Goal: Task Accomplishment & Management: Use online tool/utility

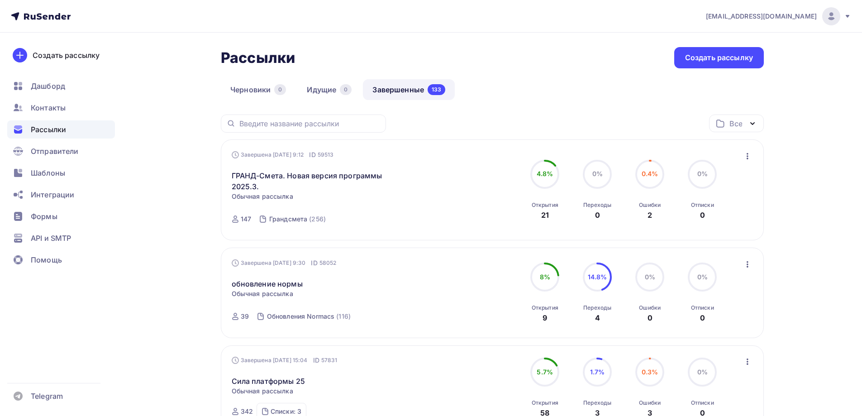
scroll to position [45, 0]
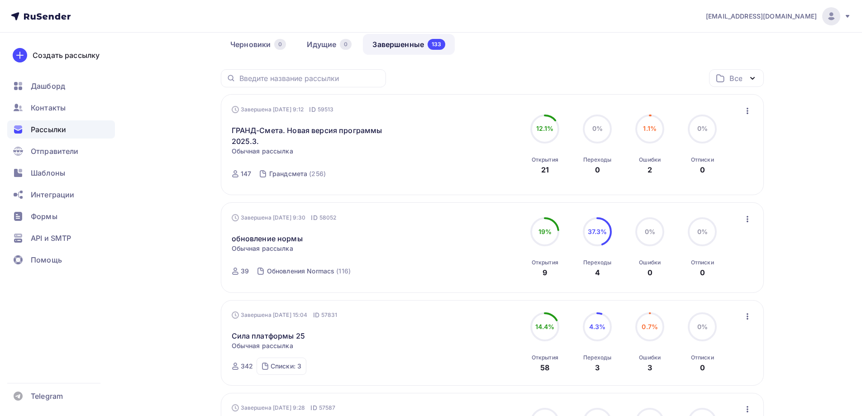
click at [741, 223] on div "Завершена [DATE] 9:30 ID 58052 обновление нормы Статистика Обзор рассылки Копир…" at bounding box center [493, 247] width 522 height 69
click at [744, 221] on icon "button" at bounding box center [747, 219] width 11 height 11
click at [725, 279] on div "Копировать в новую" at bounding box center [706, 278] width 93 height 11
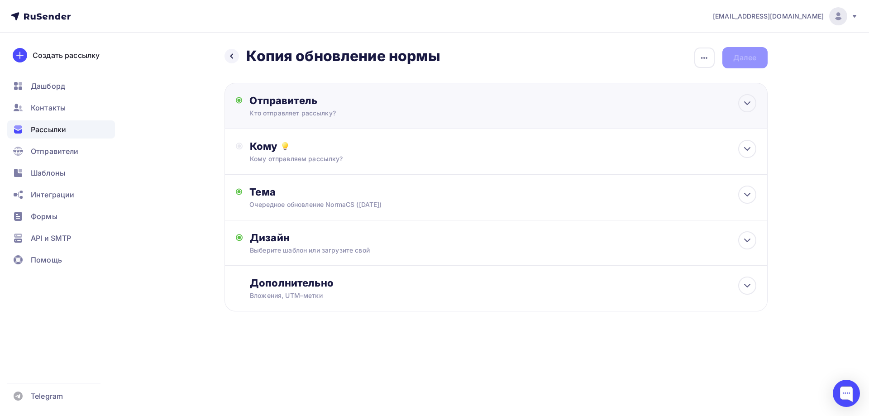
click at [364, 119] on div "Отправитель Кто отправляет рассылку? Email * [EMAIL_ADDRESS][DOMAIN_NAME] [EMAI…" at bounding box center [495, 106] width 543 height 46
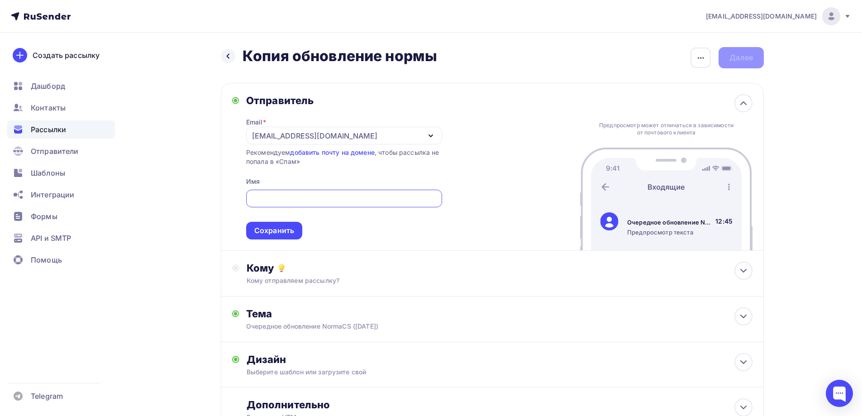
click at [293, 219] on span "Сохранить" at bounding box center [344, 212] width 196 height 53
click at [259, 230] on div "Сохранить" at bounding box center [274, 230] width 40 height 10
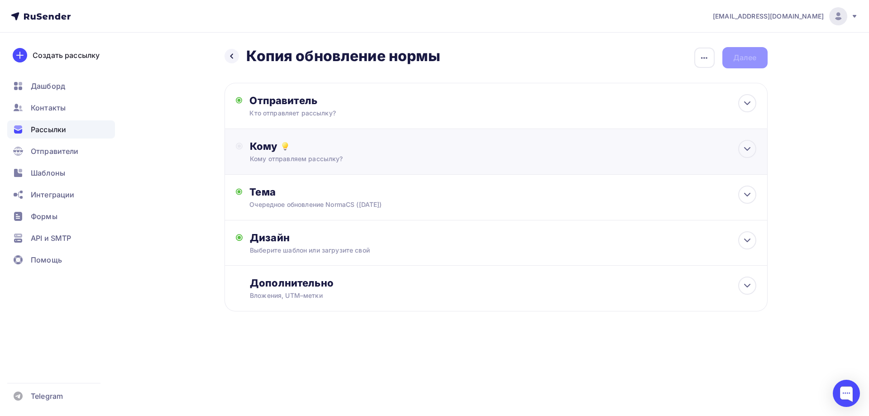
click at [318, 161] on div "Кому отправляем рассылку?" at bounding box center [478, 158] width 456 height 9
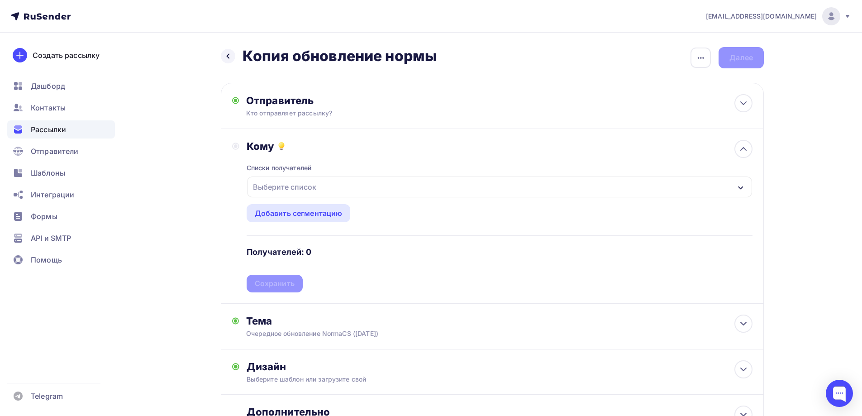
click at [325, 191] on div "Выберите список" at bounding box center [499, 186] width 505 height 21
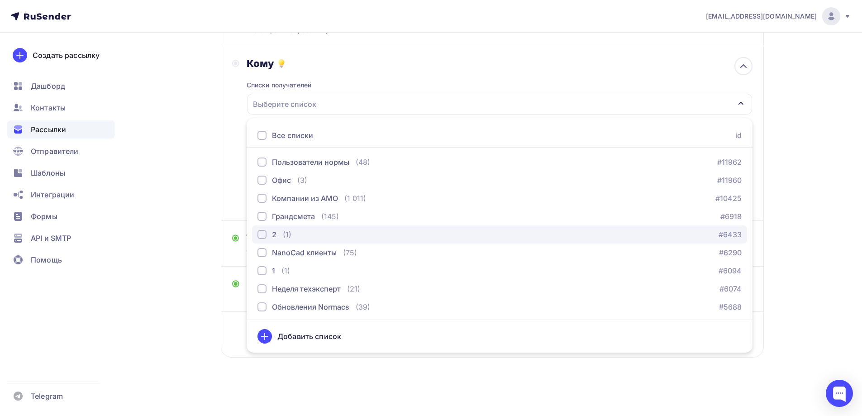
scroll to position [454, 0]
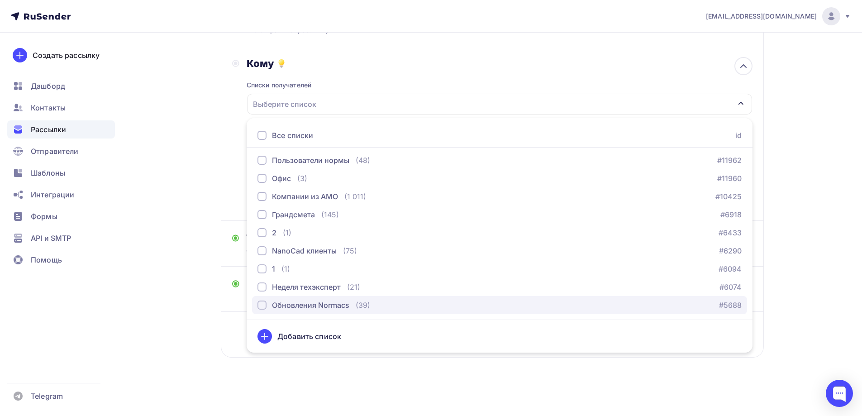
click at [349, 300] on div "Обновления Normacs (39)" at bounding box center [314, 305] width 113 height 11
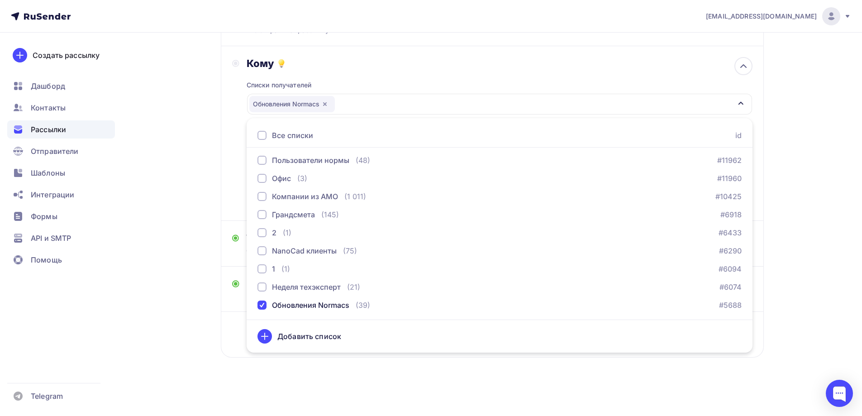
click at [180, 244] on div "Назад Копия обновление нормы Копия обновление нормы Закончить позже Переименова…" at bounding box center [431, 183] width 742 height 466
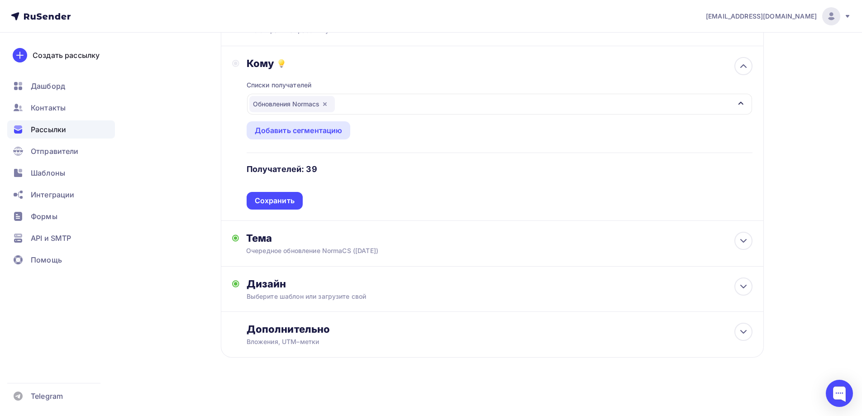
click at [273, 200] on div "Кому Списки получателей Обновления Normacs Все списки id СТЭЛЛАР (1) #26072 [DA…" at bounding box center [492, 133] width 543 height 175
click at [270, 196] on div "Сохранить" at bounding box center [275, 201] width 40 height 10
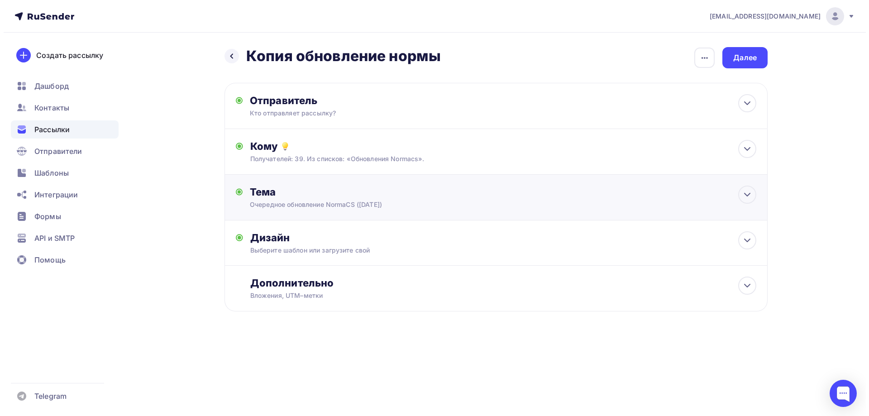
scroll to position [0, 0]
click at [316, 201] on div "Очередное обновление NormaCS ([DATE])" at bounding box center [329, 204] width 161 height 9
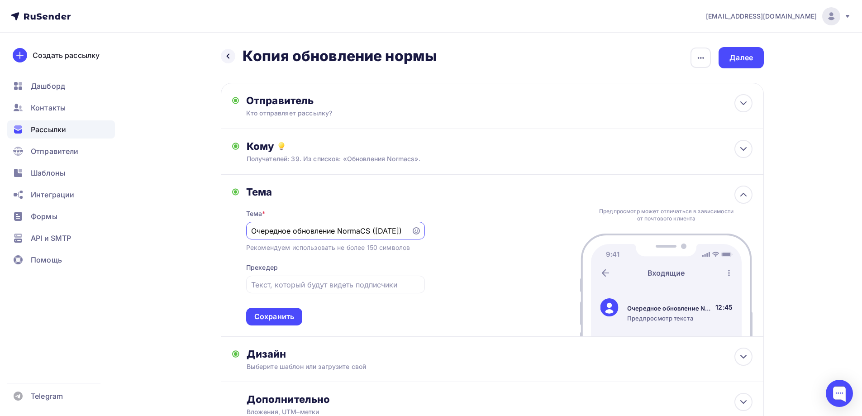
click at [371, 232] on input "Очередное обновление NormaCS ([DATE])" at bounding box center [328, 230] width 155 height 11
type input "Очередное обновление NormaCS ([DATE])"
click at [277, 316] on div "Сохранить" at bounding box center [274, 316] width 40 height 10
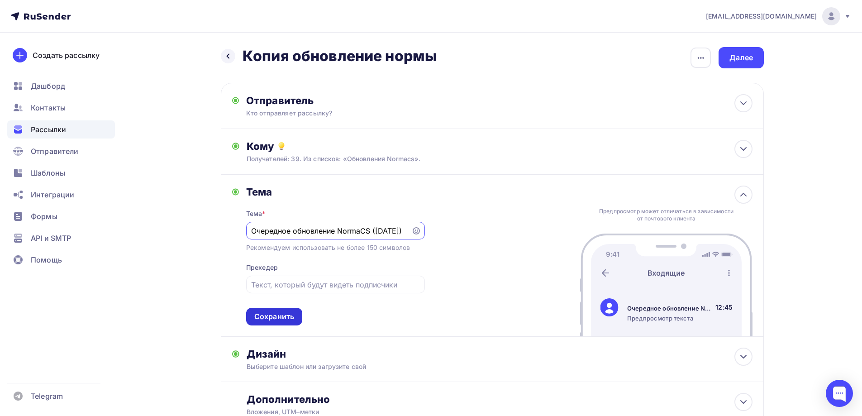
scroll to position [0, 0]
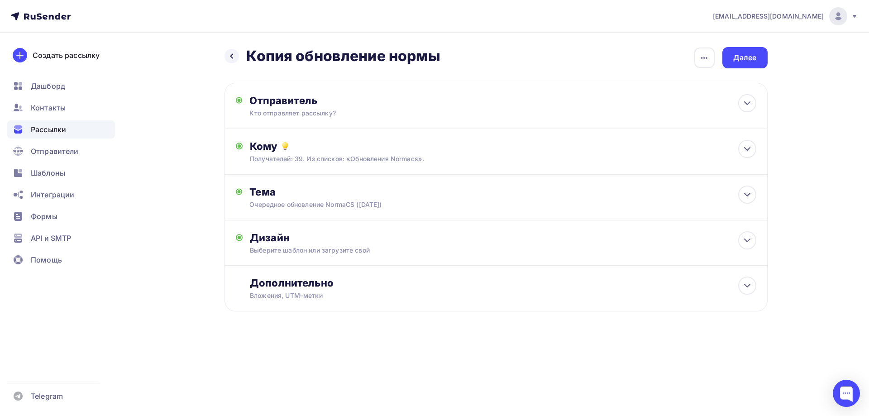
click at [574, 387] on div "[EMAIL_ADDRESS][DOMAIN_NAME] Аккаунт Тарифы Выйти Создать рассылку [GEOGRAPHIC_…" at bounding box center [434, 208] width 869 height 416
click at [405, 258] on div "Дизайн Выберите шаблон или загрузите свой Размер письма: 122 Kb Заменить шаблон…" at bounding box center [496, 248] width 520 height 34
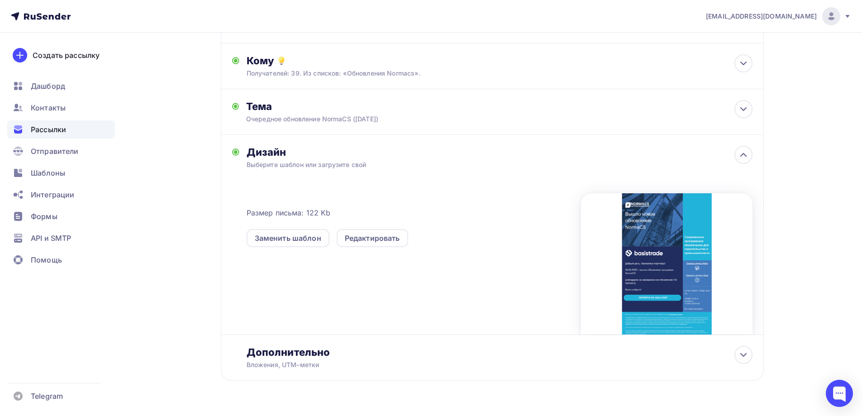
scroll to position [91, 0]
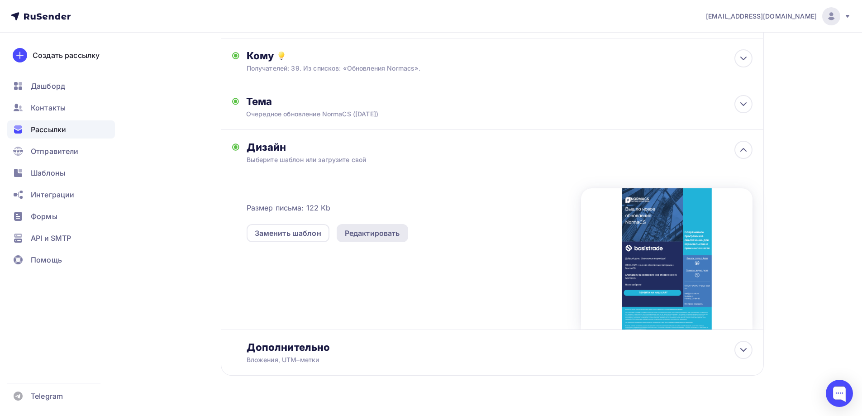
click at [372, 235] on div "Редактировать" at bounding box center [372, 233] width 55 height 11
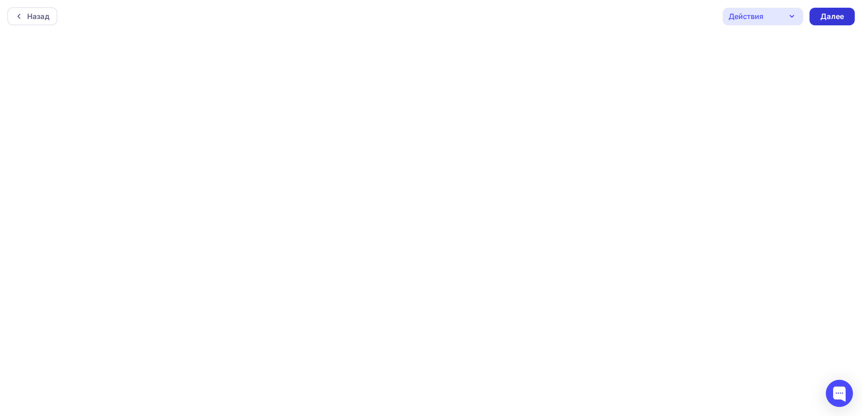
click at [828, 12] on div "Далее" at bounding box center [832, 16] width 24 height 10
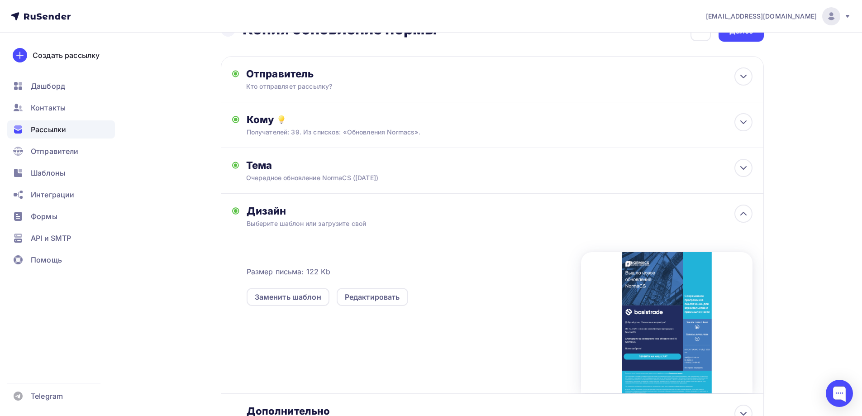
scroll to position [45, 0]
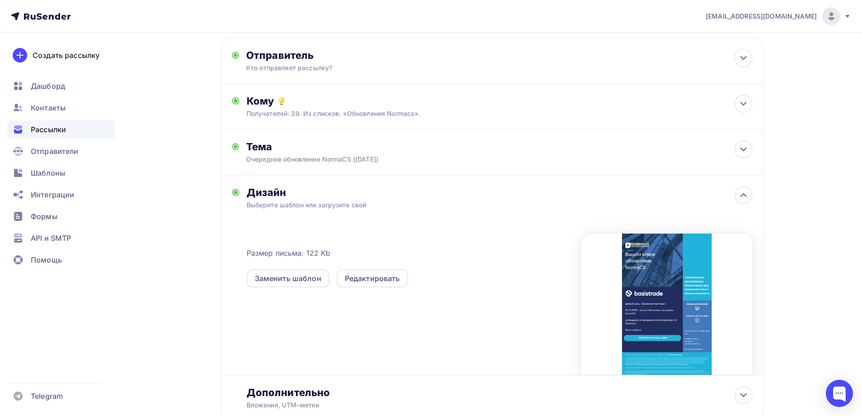
click at [565, 202] on div "Выберите шаблон или загрузите свой" at bounding box center [475, 204] width 456 height 9
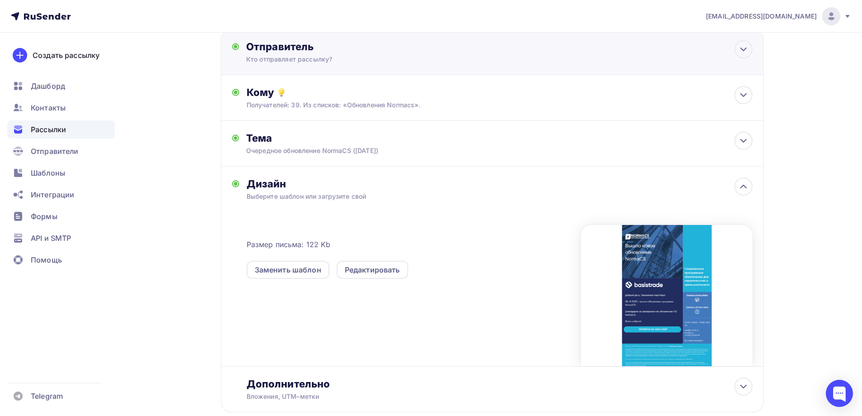
scroll to position [0, 0]
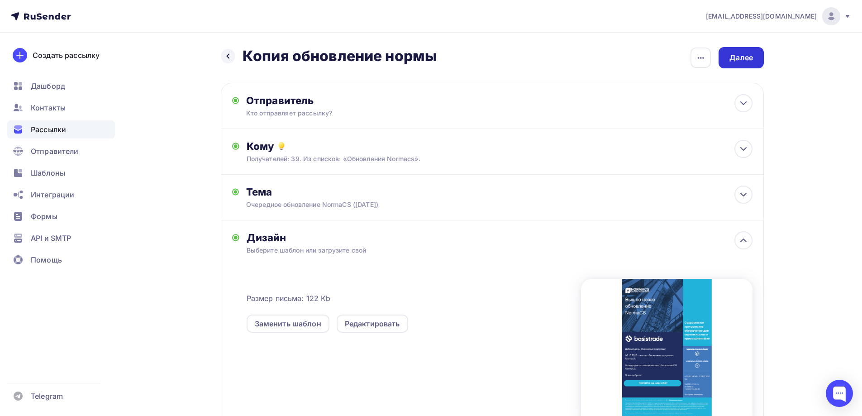
click at [742, 48] on div "Далее" at bounding box center [741, 57] width 45 height 21
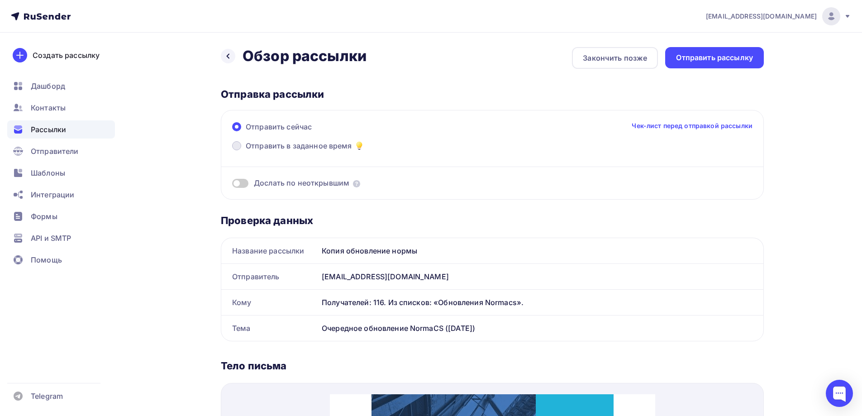
click at [305, 146] on span "Отправить в заданное время" at bounding box center [299, 145] width 106 height 11
click at [246, 151] on input "Отправить в заданное время" at bounding box center [246, 151] width 0 height 0
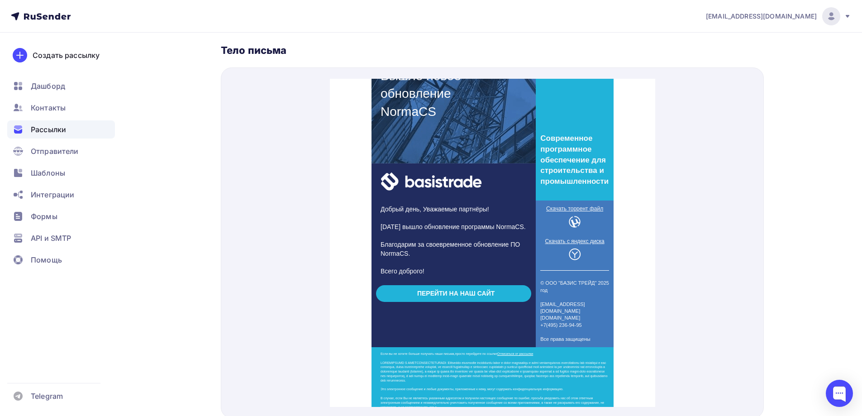
scroll to position [362, 0]
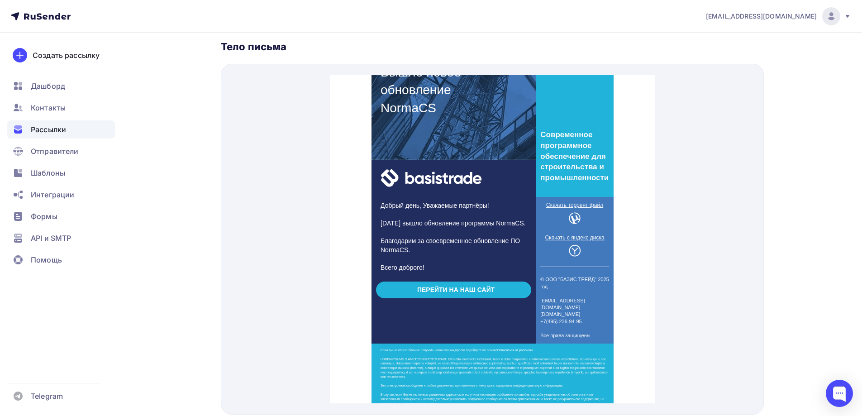
drag, startPoint x: 558, startPoint y: 193, endPoint x: 568, endPoint y: 200, distance: 11.4
click at [566, 198] on p "Скачать торрент файл" at bounding box center [574, 195] width 69 height 8
drag, startPoint x: 567, startPoint y: 249, endPoint x: 572, endPoint y: 242, distance: 9.3
click at [556, 243] on td at bounding box center [574, 240] width 69 height 14
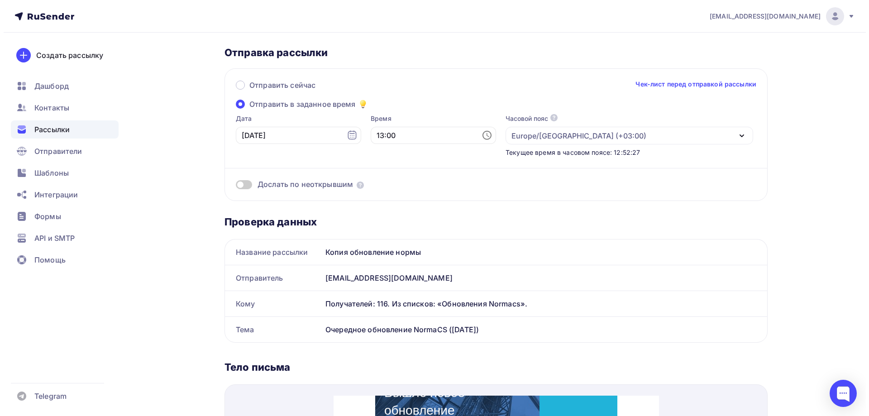
scroll to position [0, 0]
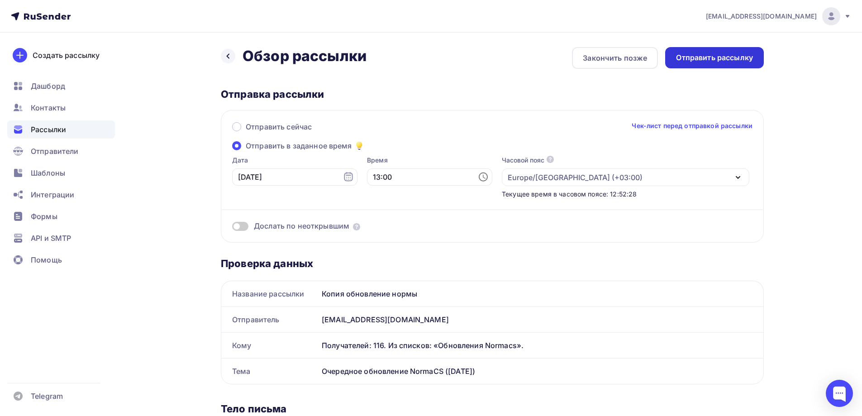
click at [740, 54] on div "Отправить рассылку" at bounding box center [714, 57] width 77 height 10
